Goal: Information Seeking & Learning: Learn about a topic

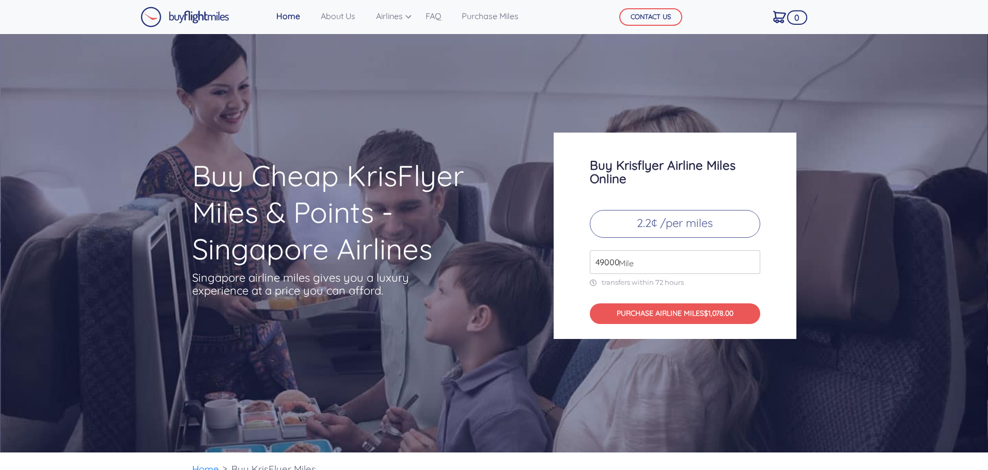
click at [645, 225] on p "2.2¢ /per miles" at bounding box center [675, 224] width 170 height 28
click at [619, 261] on span "Mile" at bounding box center [623, 263] width 20 height 12
click at [619, 262] on span "Mile" at bounding box center [623, 263] width 20 height 12
click at [750, 267] on input "49000" at bounding box center [675, 262] width 170 height 24
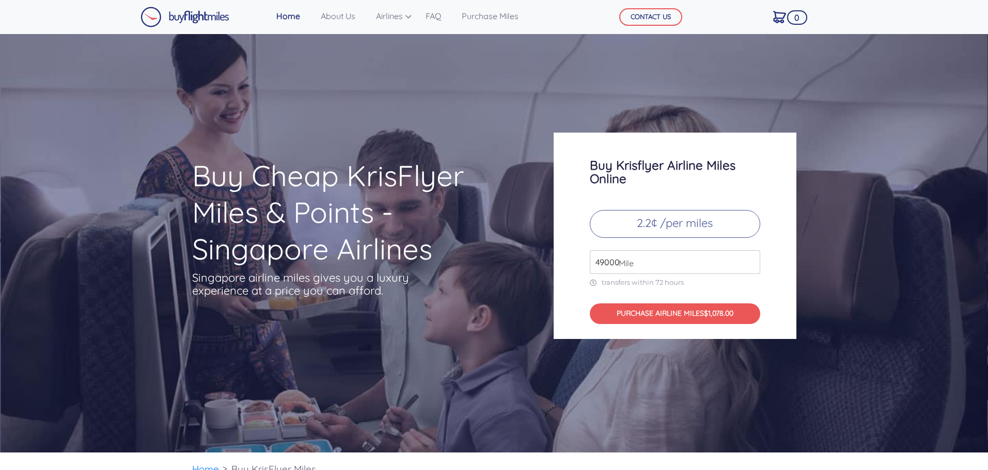
click at [750, 267] on input "49000" at bounding box center [675, 262] width 170 height 24
click at [749, 254] on input "49000" at bounding box center [675, 262] width 170 height 24
click at [749, 259] on input "50000" at bounding box center [675, 262] width 170 height 24
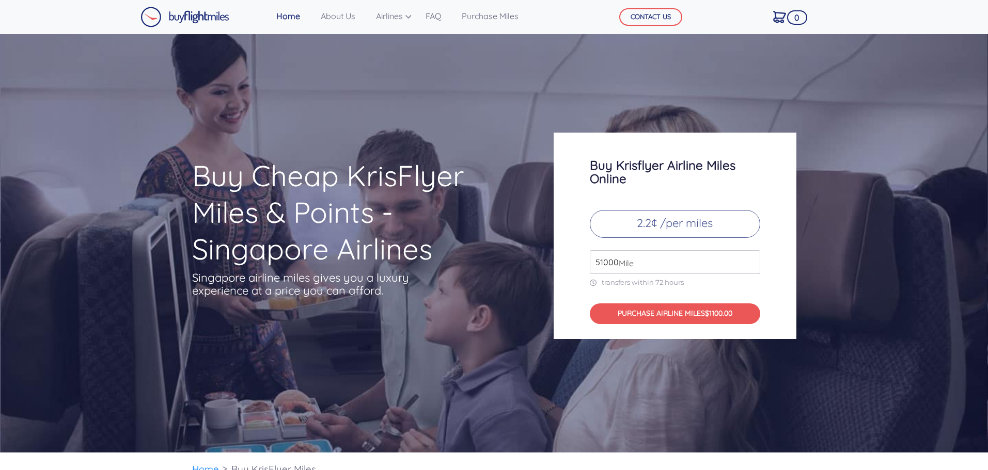
click at [750, 260] on input "51000" at bounding box center [675, 262] width 170 height 24
click at [750, 269] on input "51000" at bounding box center [675, 262] width 170 height 24
click at [751, 266] on input "50000" at bounding box center [675, 262] width 170 height 24
type input "49000"
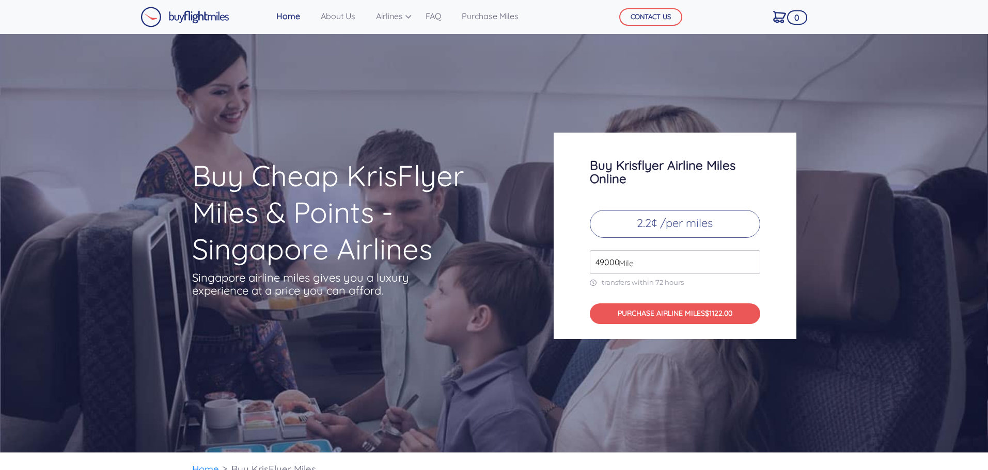
click at [751, 266] on input "49000" at bounding box center [675, 262] width 170 height 24
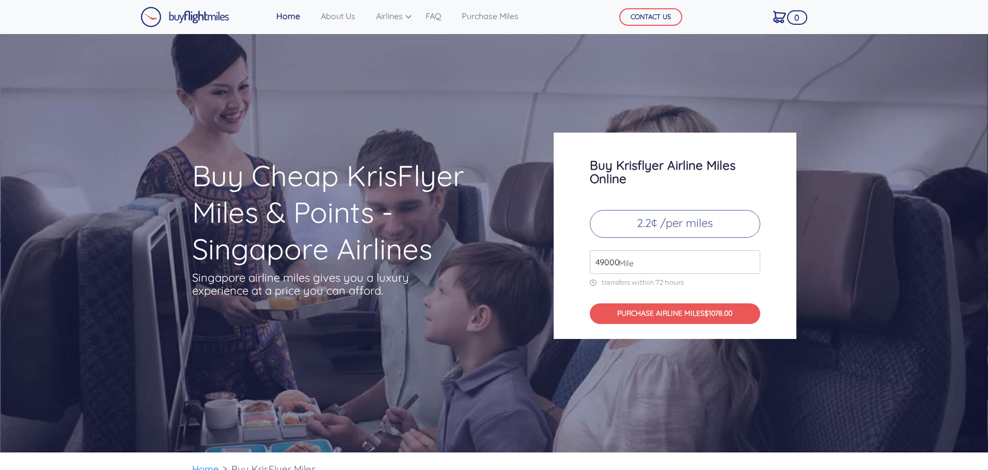
click at [751, 266] on input "49000" at bounding box center [675, 262] width 170 height 24
